Goal: Communication & Community: Answer question/provide support

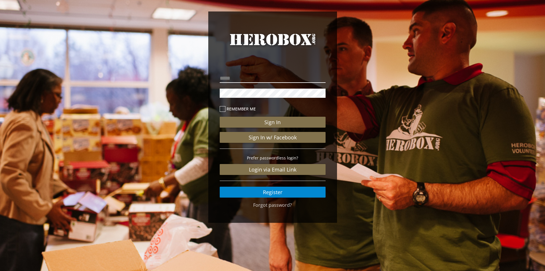
click at [264, 77] on input "email" at bounding box center [273, 78] width 106 height 9
type input "**********"
click at [220, 117] on button "Sign In" at bounding box center [273, 122] width 106 height 11
click at [282, 116] on div "Sign In Sign In w/ Facebook Prefer passwordless login? Login via Email Link Reg…" at bounding box center [273, 149] width 106 height 95
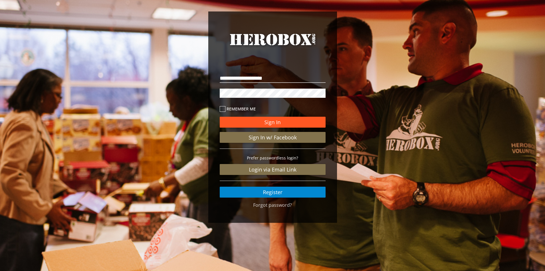
click at [277, 125] on button "Sign In" at bounding box center [273, 122] width 106 height 11
click at [109, 84] on div "**********" at bounding box center [272, 118] width 545 height 237
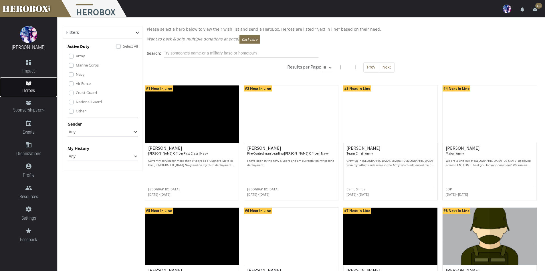
click at [36, 80] on link "Heroes" at bounding box center [28, 86] width 57 height 19
click at [32, 60] on icon "dashboard" at bounding box center [28, 62] width 57 height 7
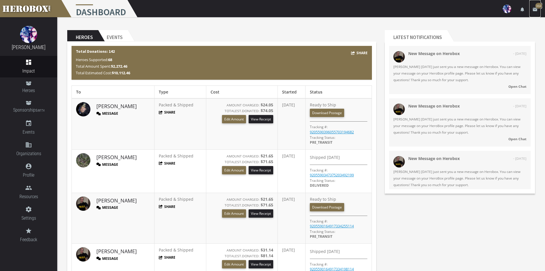
click at [534, 11] on icon "email" at bounding box center [535, 9] width 5 height 5
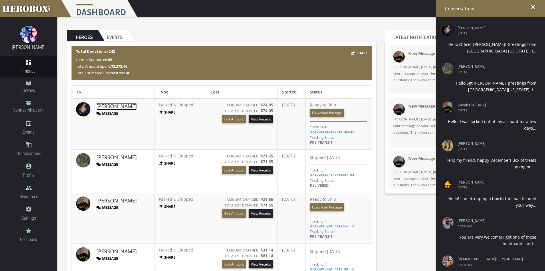
click at [106, 104] on link "[PERSON_NAME]" at bounding box center [116, 105] width 40 height 7
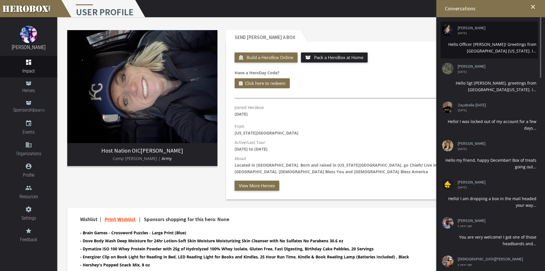
click at [468, 46] on div "Hello Officer [PERSON_NAME]! Greetings from [GEOGRAPHIC_DATA] [US_STATE]. I..." at bounding box center [489, 47] width 94 height 13
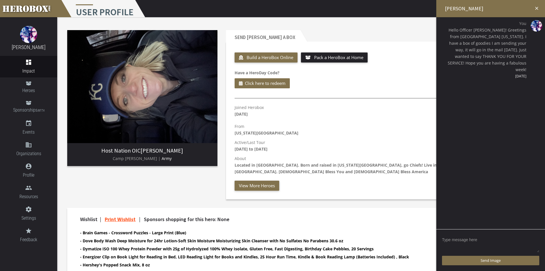
click at [475, 238] on textarea at bounding box center [490, 244] width 97 height 18
type textarea "Okay, box dropped in the mail [DATE]. Take care my friend!"
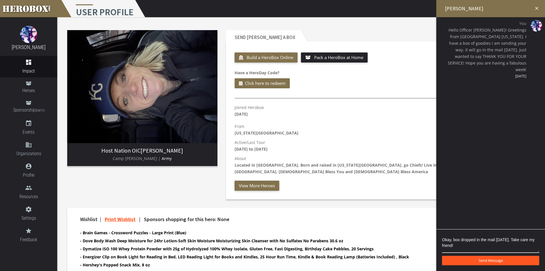
drag, startPoint x: 479, startPoint y: 255, endPoint x: 479, endPoint y: 260, distance: 4.9
click at [479, 256] on div "Okay, box dropped in the mail [DATE]. Take care my friend! Send Message" at bounding box center [491, 250] width 109 height 42
click at [479, 260] on button "Send Message" at bounding box center [490, 259] width 97 height 9
